Goal: Transaction & Acquisition: Subscribe to service/newsletter

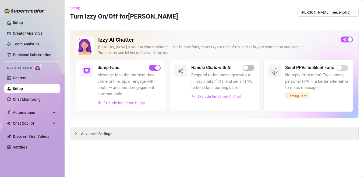
click at [245, 68] on div "button" at bounding box center [245, 67] width 5 height 5
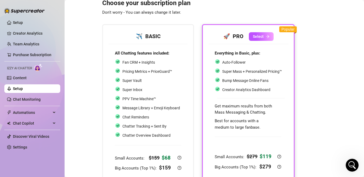
scroll to position [1, 0]
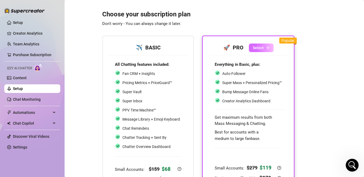
click at [255, 44] on button "Select" at bounding box center [261, 48] width 25 height 9
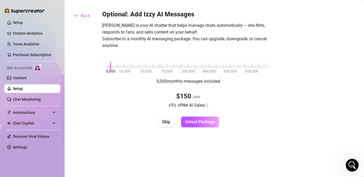
scroll to position [0, 0]
drag, startPoint x: 112, startPoint y: 67, endPoint x: 104, endPoint y: 67, distance: 8.3
click at [104, 67] on div "5,000 15,000 30,000 75,000 200,000 400,000 600,000 900,000" at bounding box center [188, 65] width 169 height 3
click at [87, 19] on button "Back" at bounding box center [82, 15] width 24 height 11
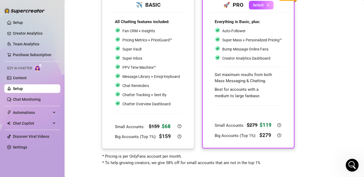
scroll to position [34, 0]
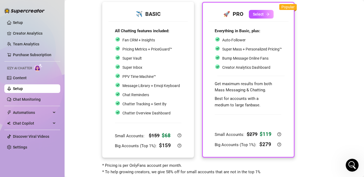
click at [161, 16] on div "✈️ BASIC" at bounding box center [148, 14] width 66 height 8
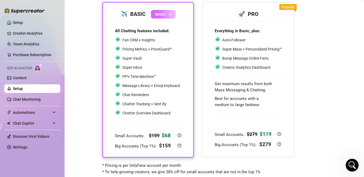
click at [163, 10] on button "Select" at bounding box center [163, 14] width 25 height 9
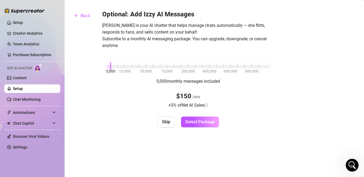
drag, startPoint x: 109, startPoint y: 69, endPoint x: 106, endPoint y: 69, distance: 3.5
click at [106, 69] on div "Optional: Add Izzy AI Messages [PERSON_NAME] is your AI chatter that helps mana…" at bounding box center [188, 68] width 172 height 117
click at [191, 124] on span "Select Package" at bounding box center [200, 121] width 30 height 5
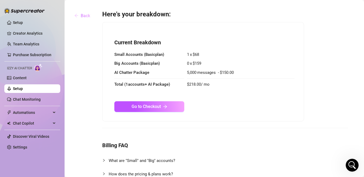
click at [87, 16] on span "Back" at bounding box center [85, 15] width 9 height 5
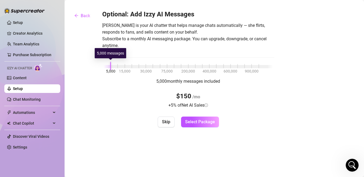
drag, startPoint x: 111, startPoint y: 65, endPoint x: 100, endPoint y: 54, distance: 15.6
click at [100, 54] on body "Setup Creator Analytics Team Analytics Purchase Subscription Izzy AI Chatter Co…" at bounding box center [182, 88] width 364 height 177
click at [84, 13] on span "Back" at bounding box center [85, 15] width 9 height 5
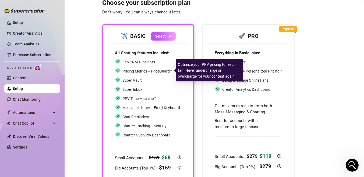
scroll to position [13, 0]
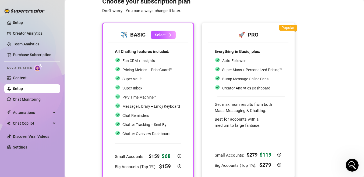
click at [236, 60] on span "Auto-Follower" at bounding box center [233, 61] width 23 height 4
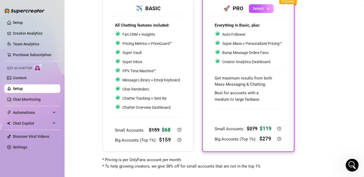
scroll to position [40, 0]
click at [257, 102] on span "Best for accounts with a medium to large fanbase." at bounding box center [238, 95] width 46 height 11
click at [13, 21] on link "Setup" at bounding box center [18, 22] width 10 height 4
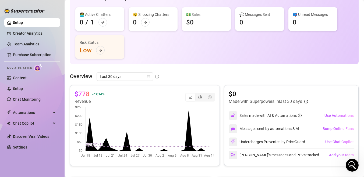
click at [32, 104] on ul "Setup Creator Analytics Team Analytics Purchase Subscription Izzy AI Chatter Co…" at bounding box center [32, 85] width 56 height 138
click at [32, 101] on link "Chat Monitoring" at bounding box center [27, 99] width 28 height 4
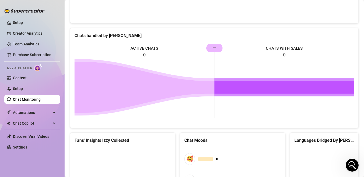
scroll to position [343, 0]
